Goal: Check status

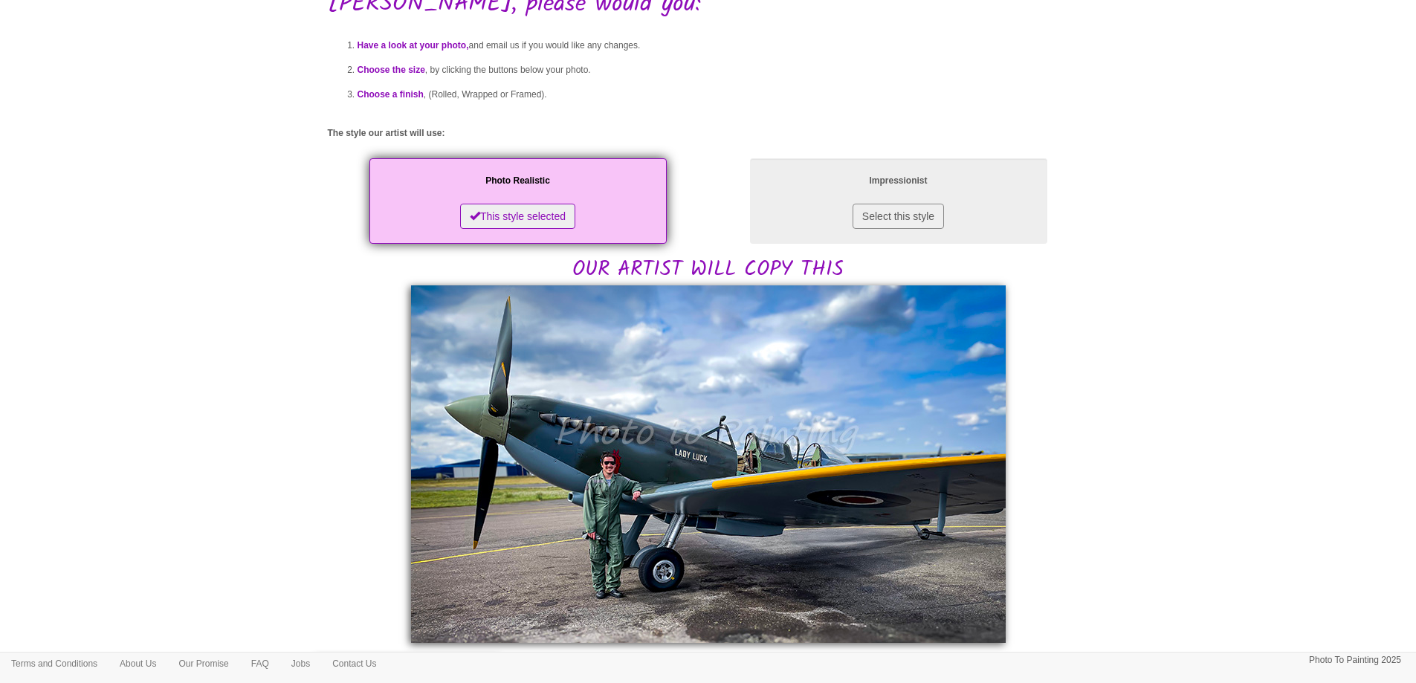
scroll to position [149, 0]
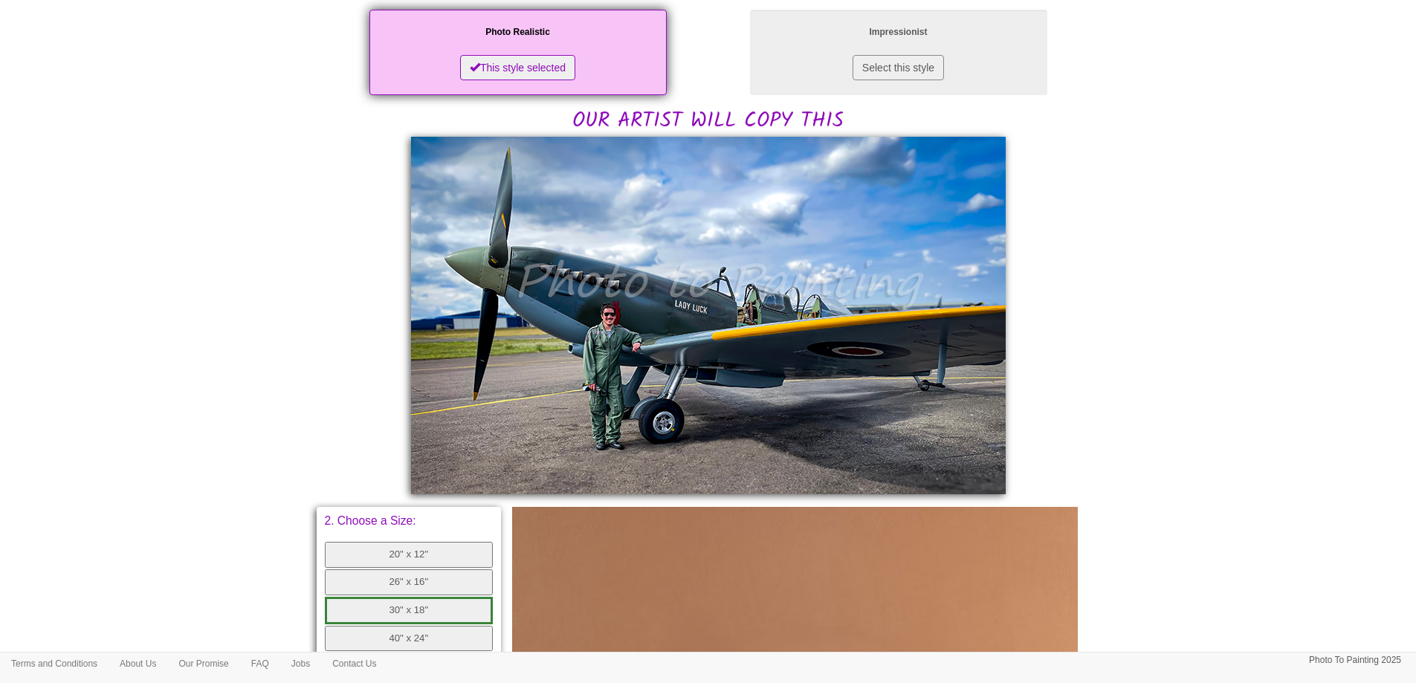
scroll to position [297, 0]
